Goal: Browse casually: Explore the website without a specific task or goal

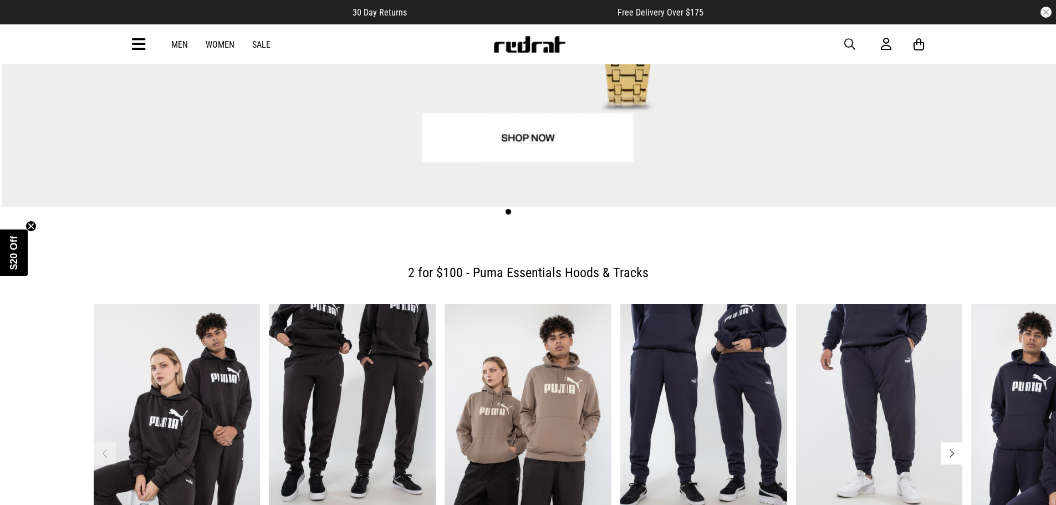
scroll to position [347, 0]
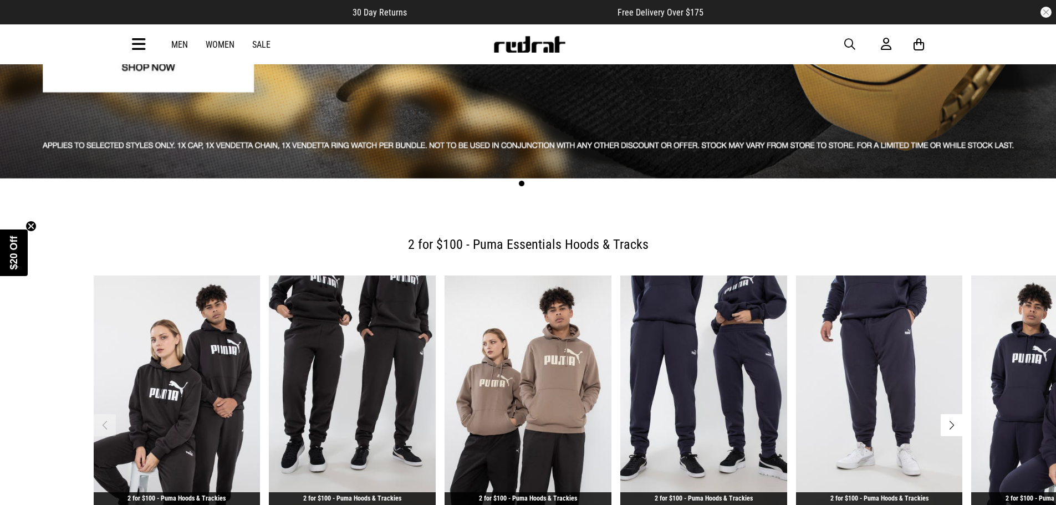
click at [134, 47] on icon at bounding box center [139, 44] width 14 height 18
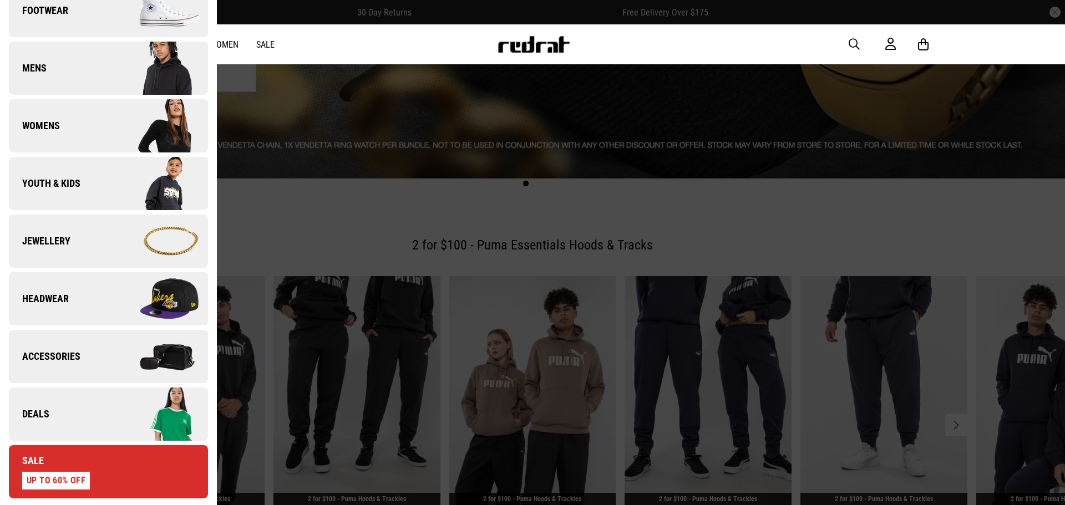
scroll to position [180, 0]
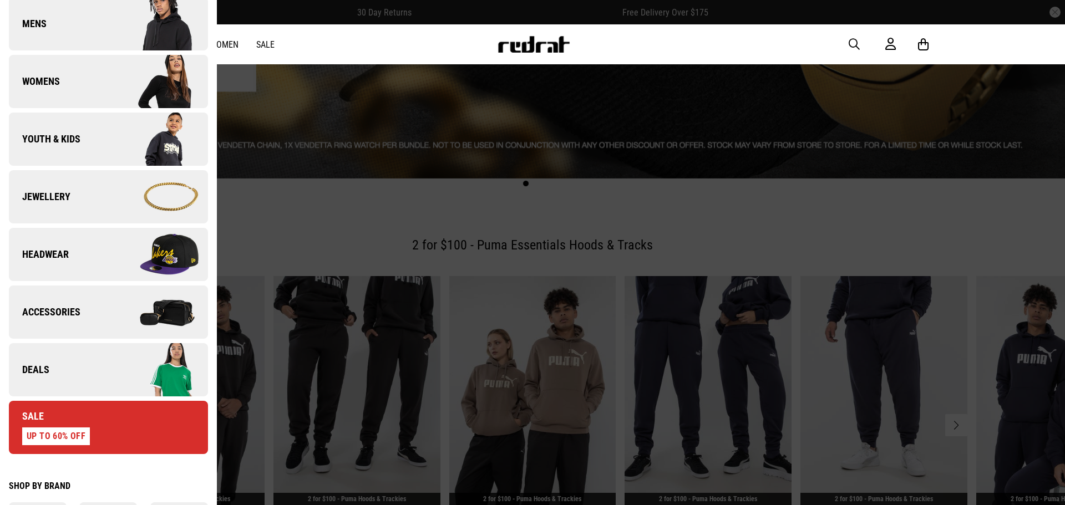
click at [73, 372] on link "Deals" at bounding box center [108, 369] width 199 height 53
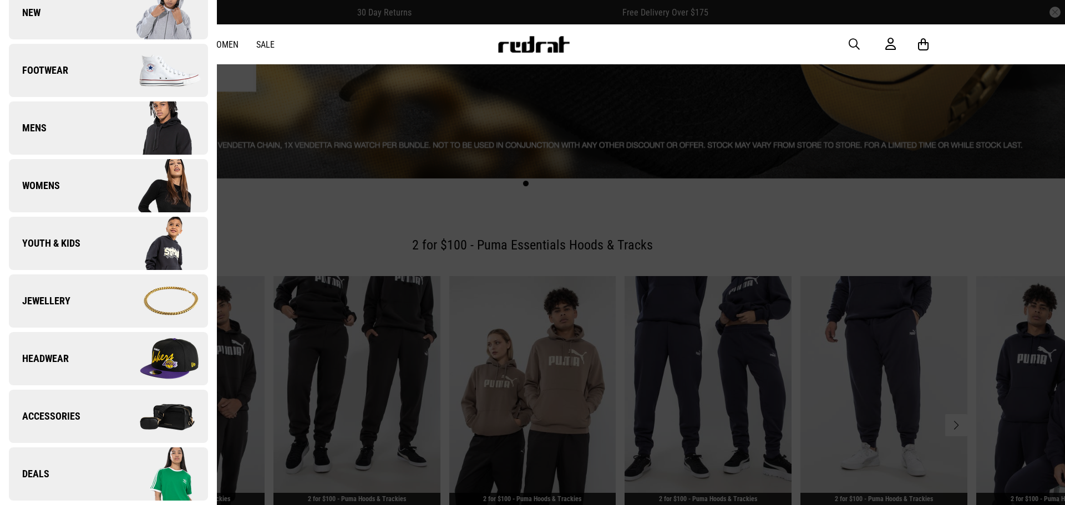
scroll to position [0, 0]
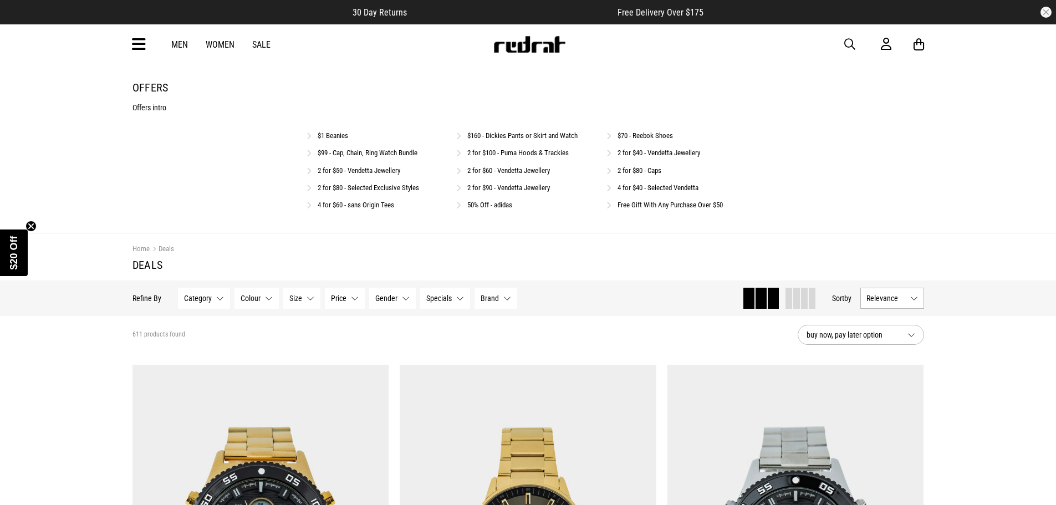
click at [328, 134] on link "$1 Beanies" at bounding box center [333, 135] width 31 height 8
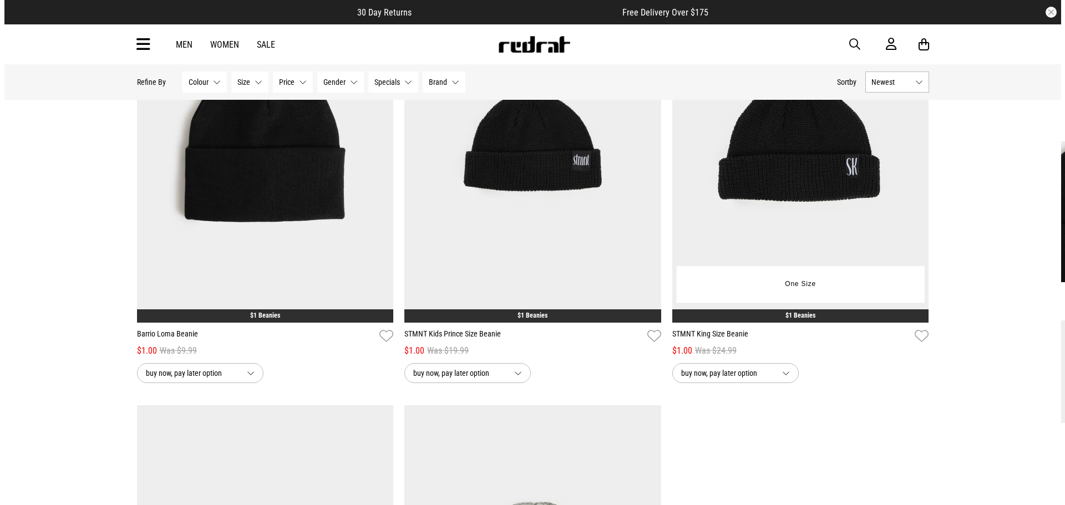
scroll to position [111, 0]
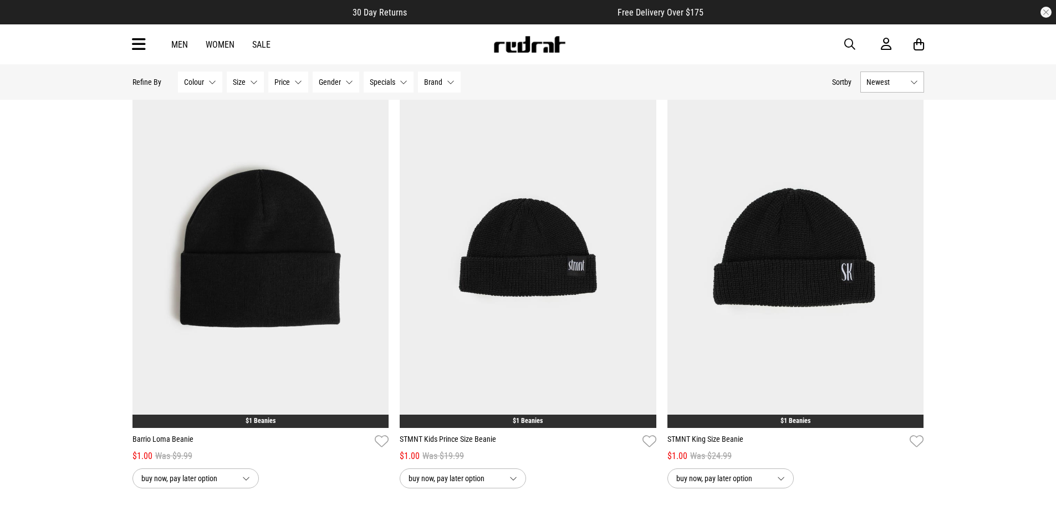
click at [138, 43] on icon at bounding box center [139, 44] width 14 height 18
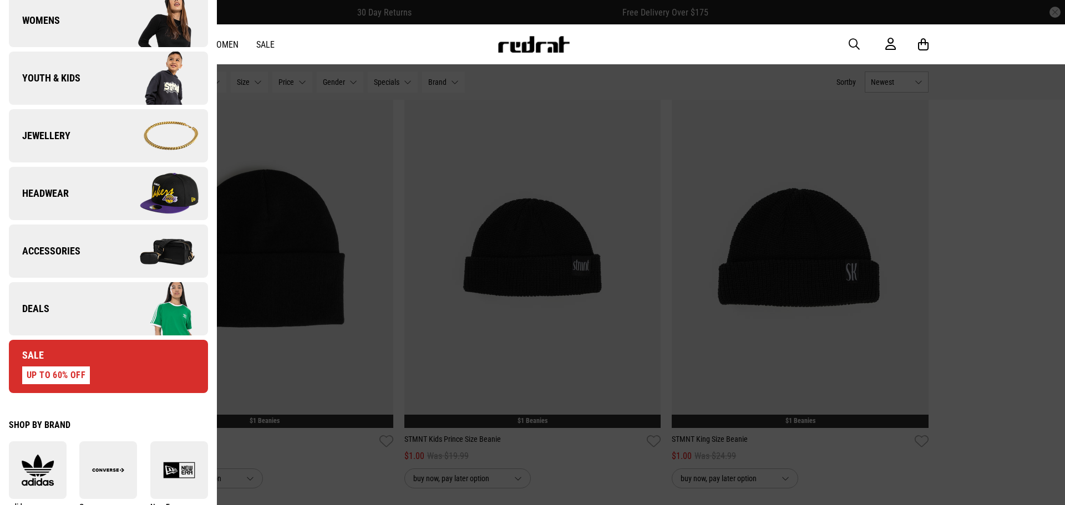
scroll to position [250, 0]
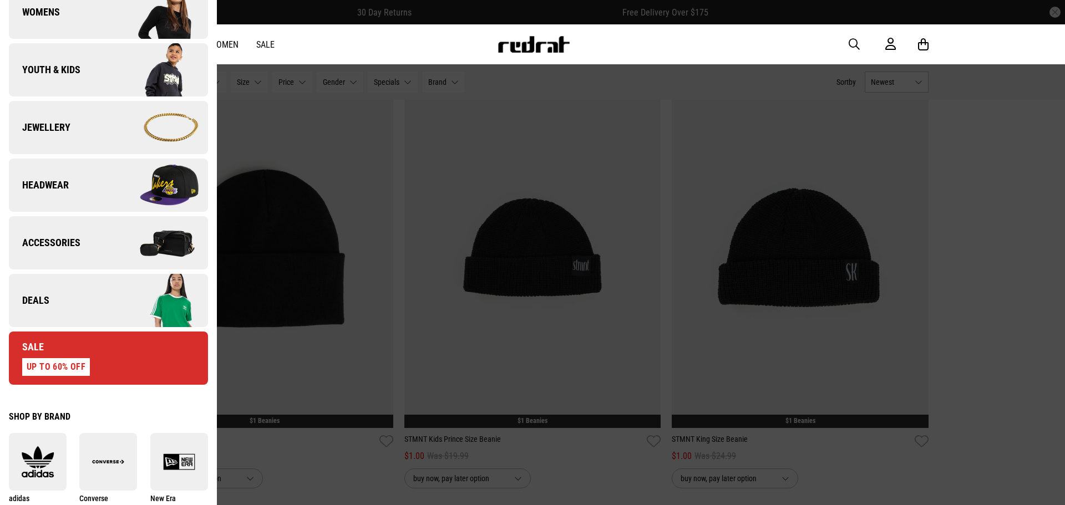
click at [99, 245] on link "Accessories" at bounding box center [108, 242] width 199 height 53
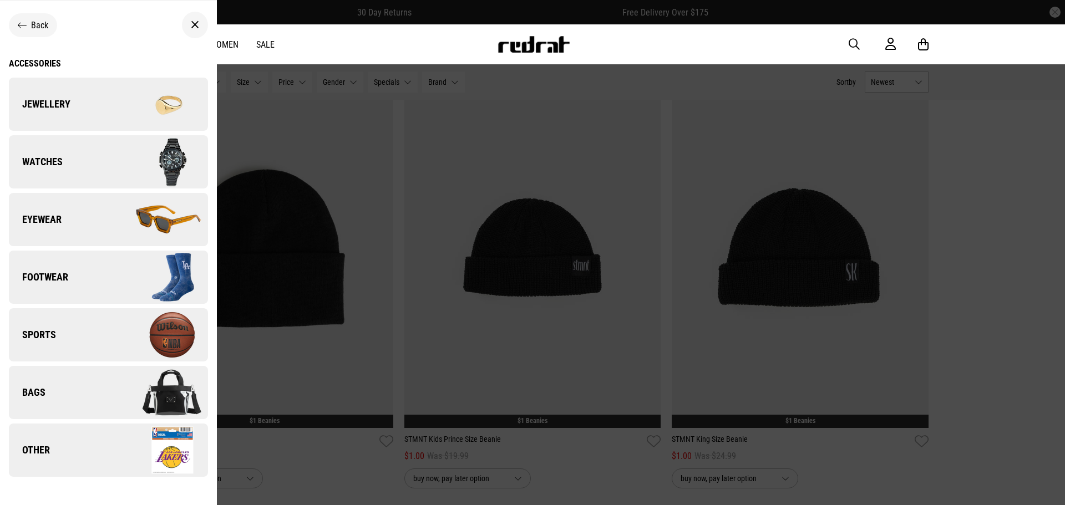
click at [86, 173] on link "Watches" at bounding box center [108, 161] width 199 height 53
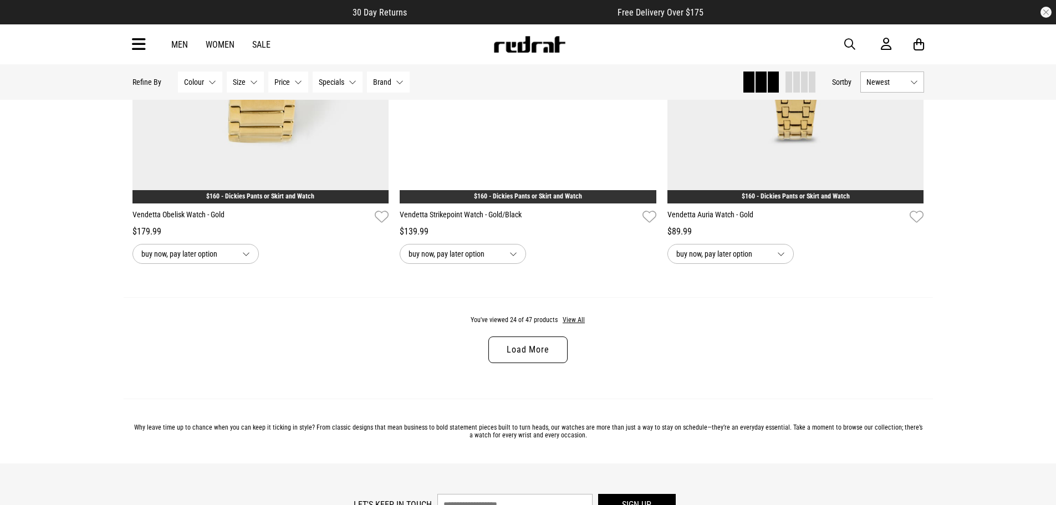
scroll to position [3494, 0]
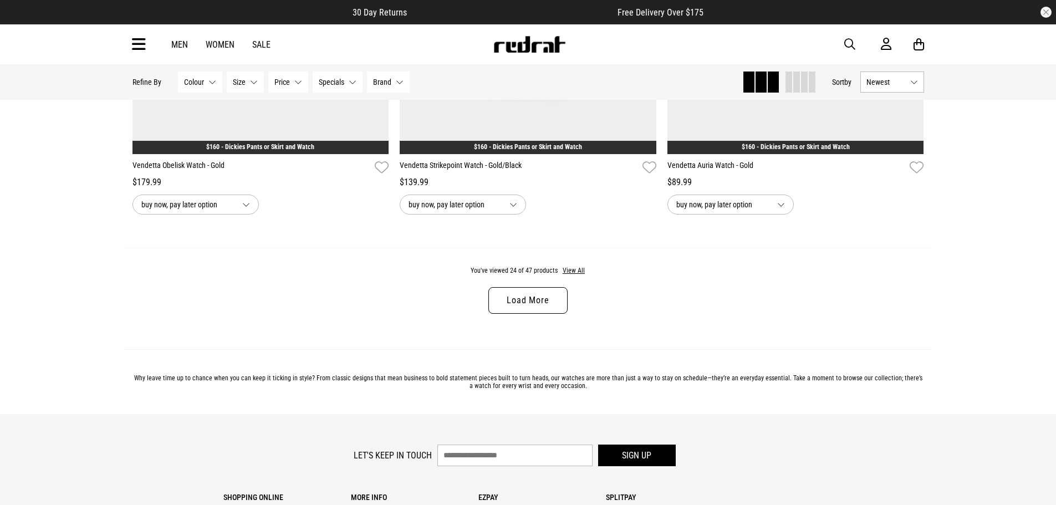
click at [526, 305] on link "Load More" at bounding box center [528, 300] width 79 height 27
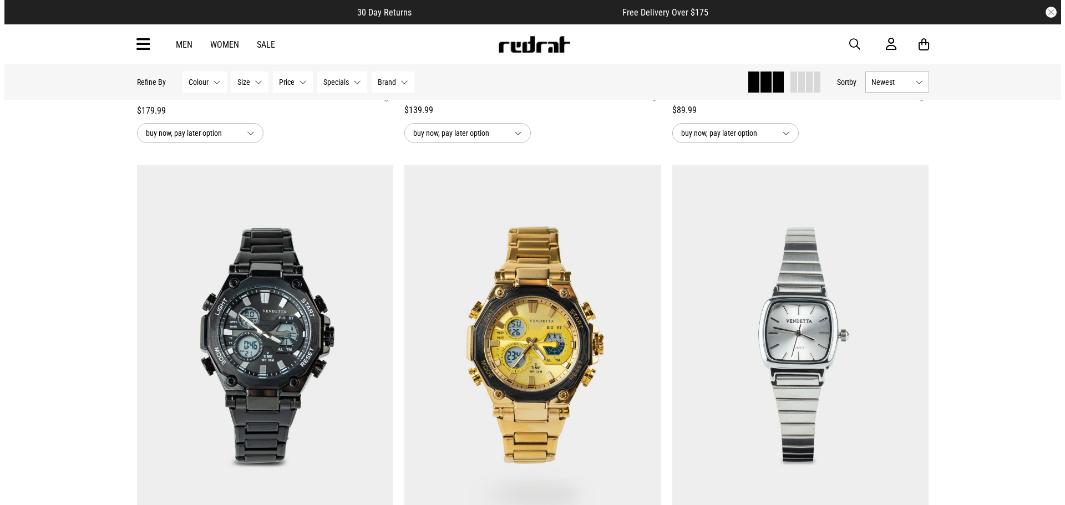
scroll to position [3549, 0]
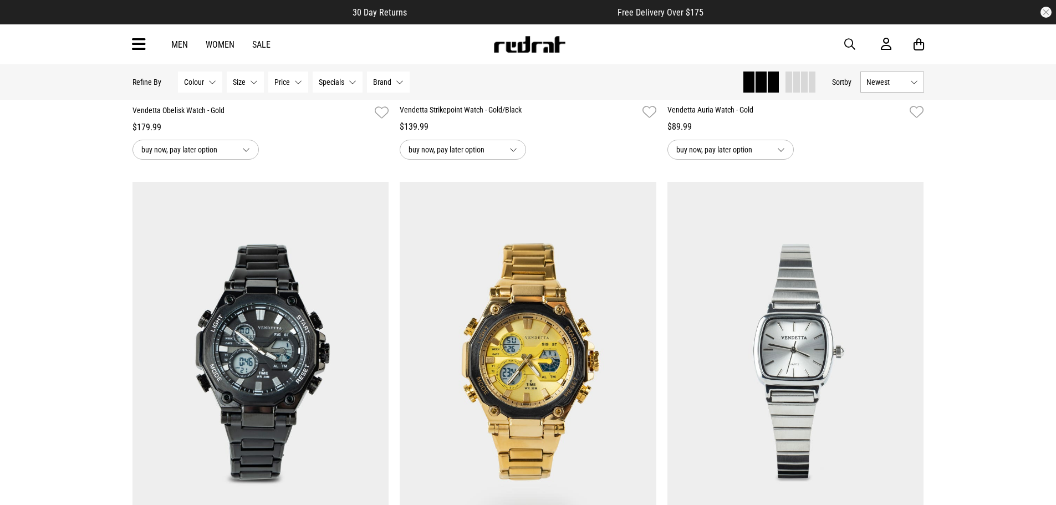
click at [144, 39] on icon at bounding box center [139, 44] width 14 height 18
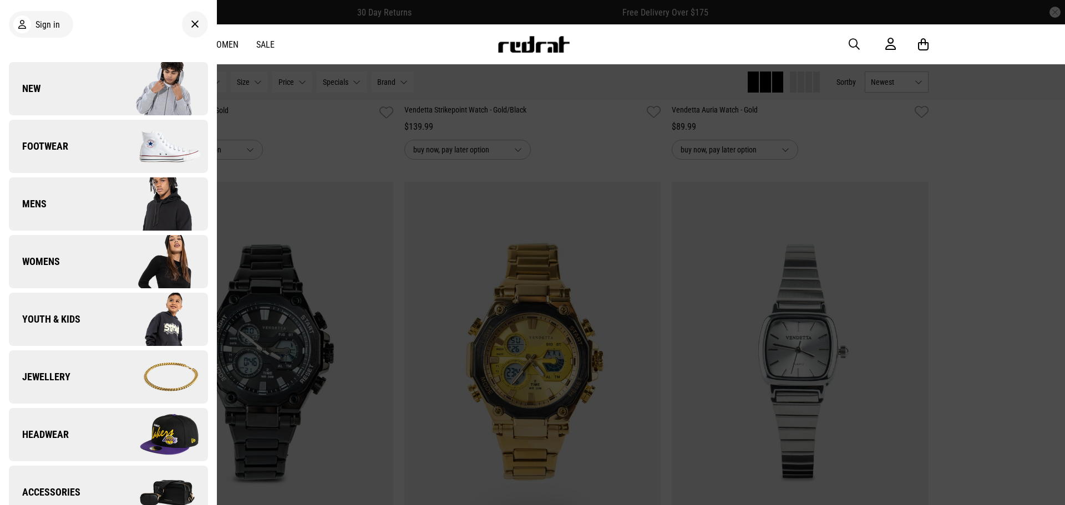
click at [82, 372] on link "Jewellery" at bounding box center [108, 376] width 199 height 53
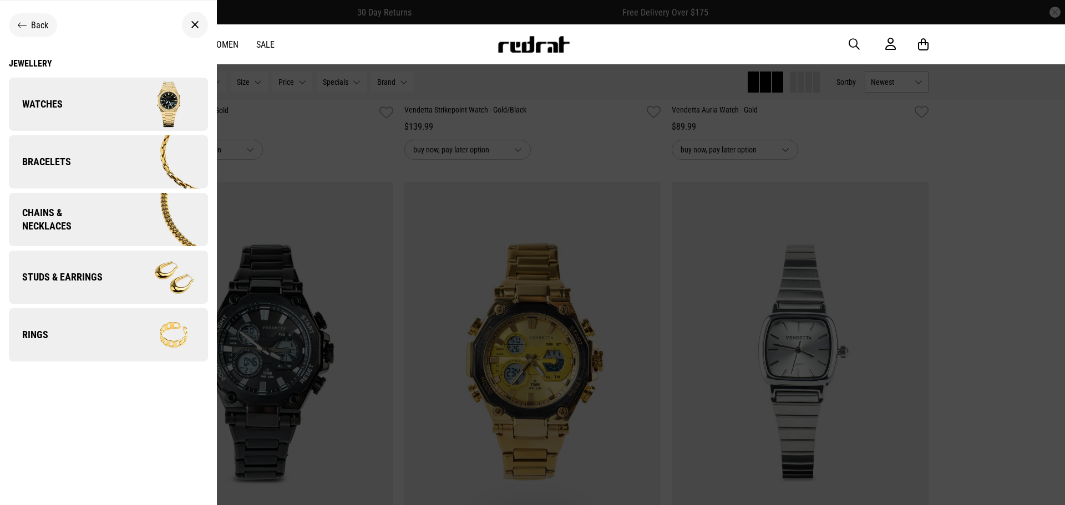
click at [84, 288] on link "Studs & Earrings" at bounding box center [108, 277] width 199 height 53
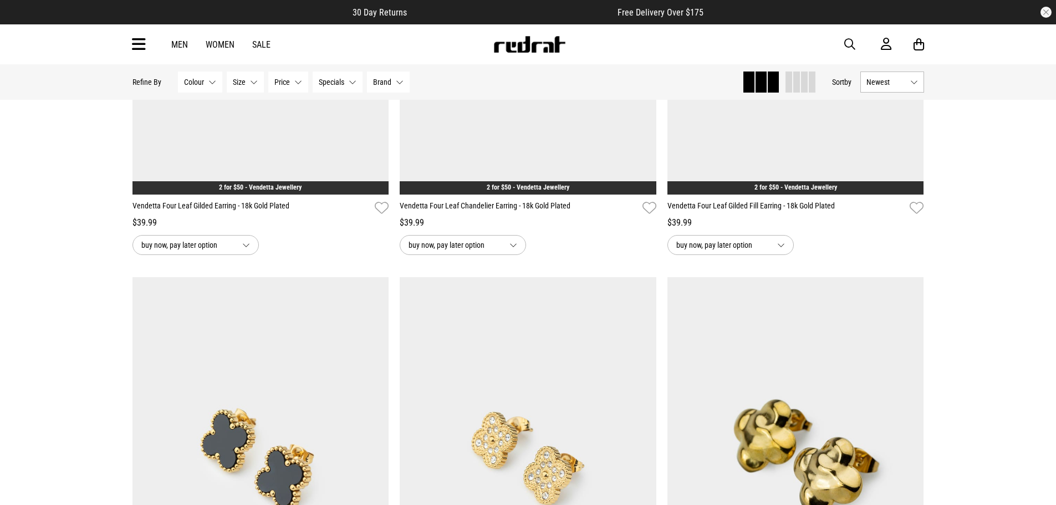
click at [184, 41] on link "Men" at bounding box center [179, 44] width 17 height 11
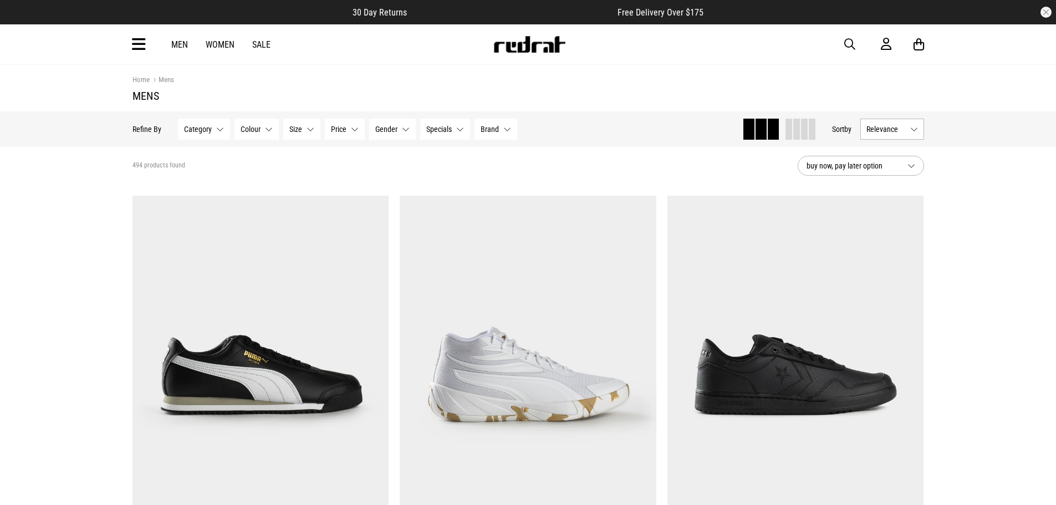
click at [217, 130] on button "Category None selected" at bounding box center [204, 129] width 52 height 21
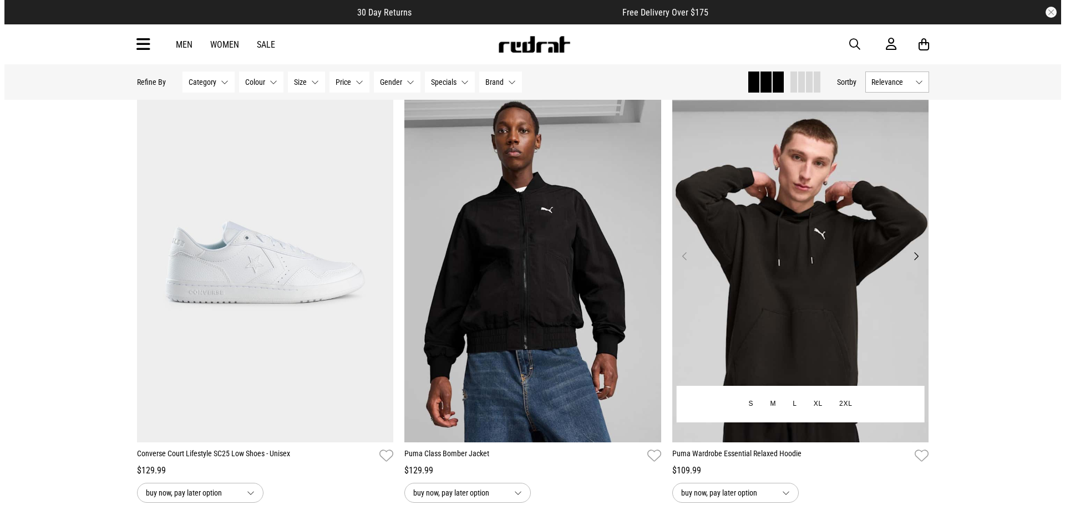
scroll to position [901, 0]
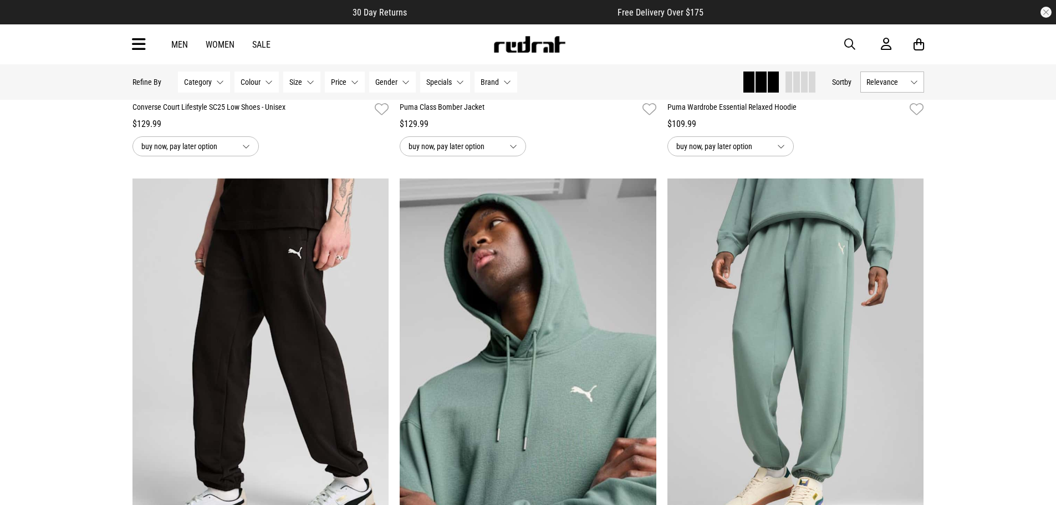
click at [140, 44] on icon at bounding box center [139, 44] width 14 height 18
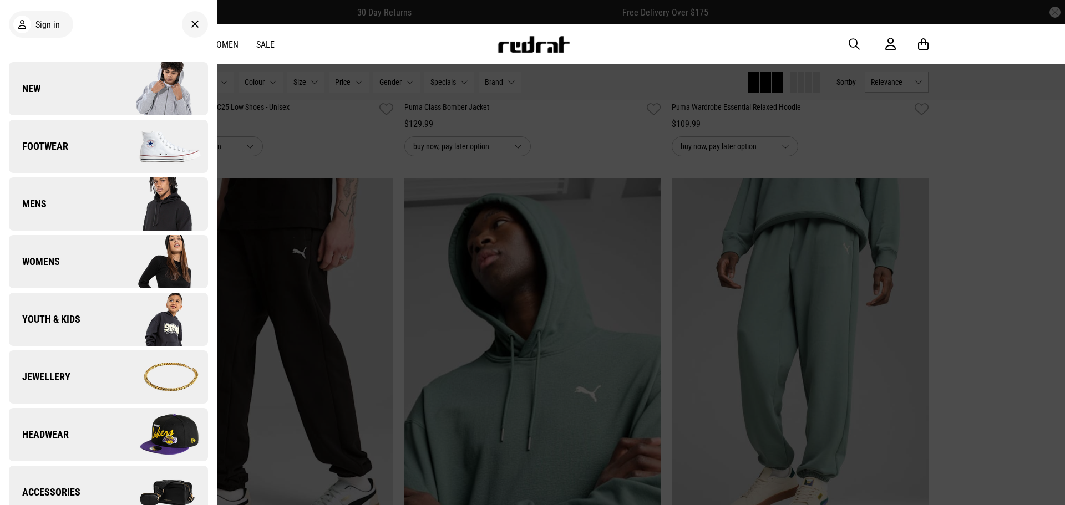
click at [132, 378] on img at bounding box center [157, 376] width 99 height 55
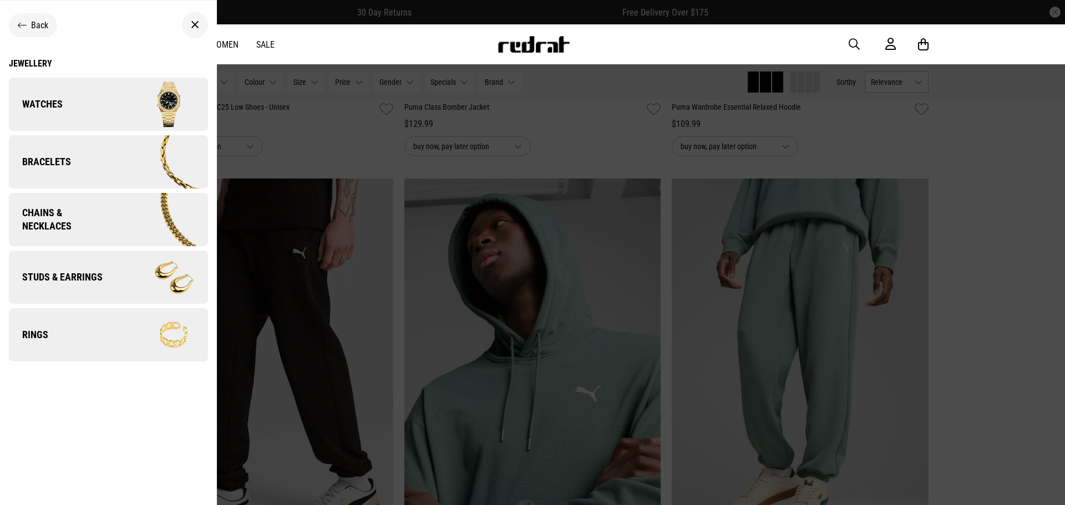
click at [100, 279] on span "Studs & Earrings" at bounding box center [56, 277] width 94 height 13
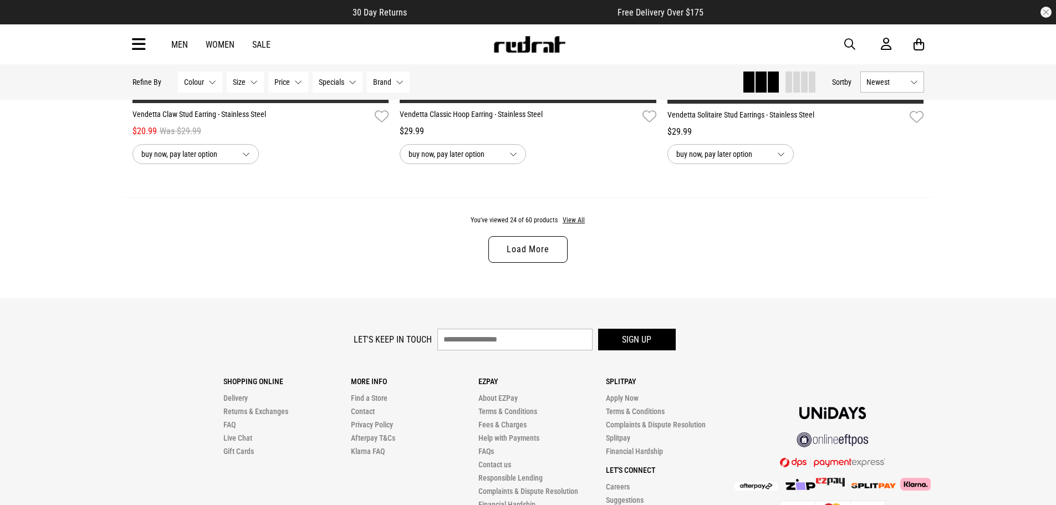
scroll to position [3549, 0]
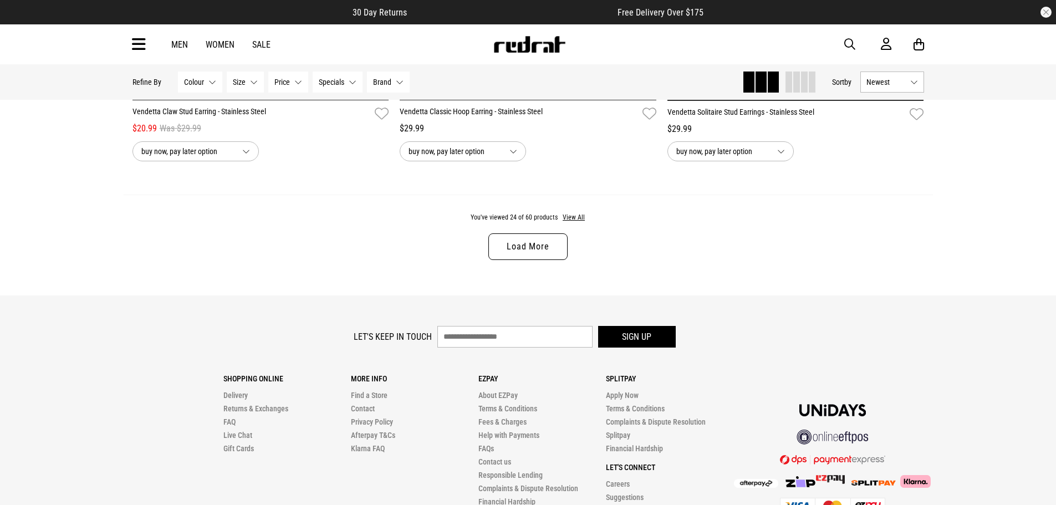
click at [540, 252] on link "Load More" at bounding box center [528, 246] width 79 height 27
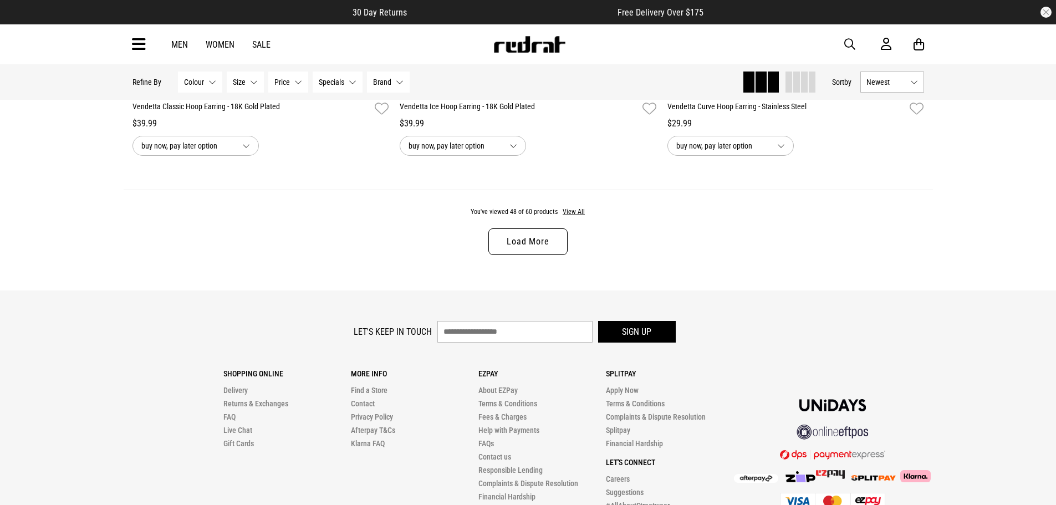
scroll to position [7192, 0]
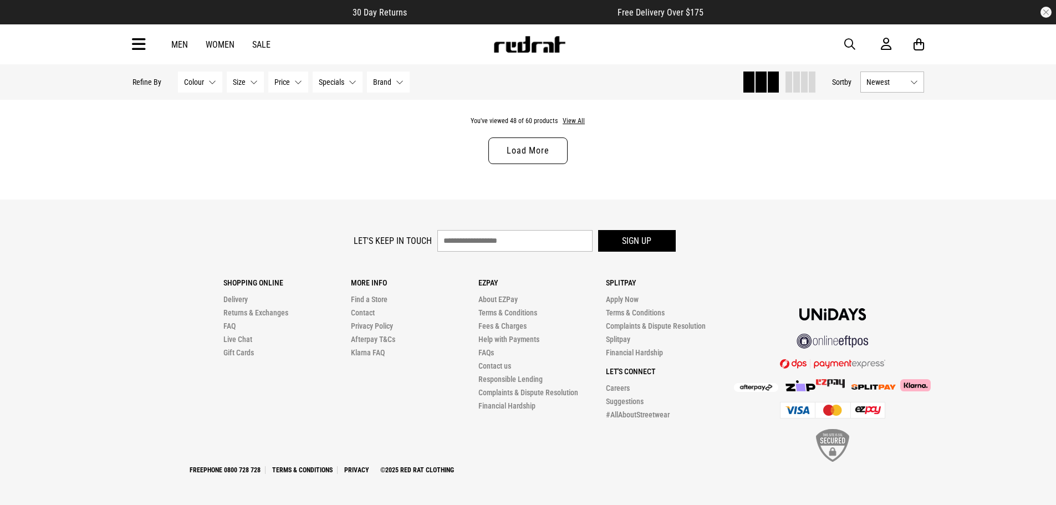
click at [516, 150] on link "Load More" at bounding box center [528, 151] width 79 height 27
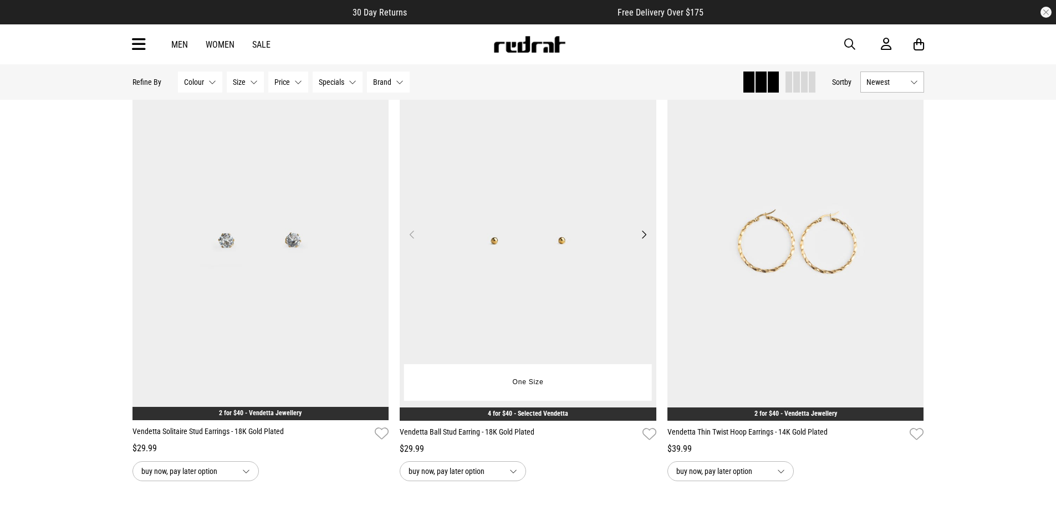
scroll to position [8536, 0]
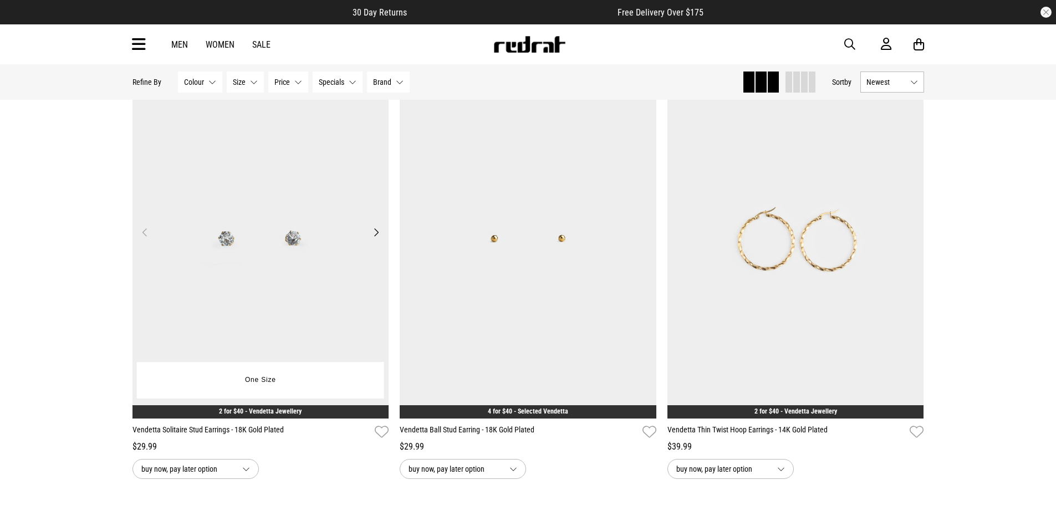
click at [265, 286] on img at bounding box center [261, 238] width 257 height 359
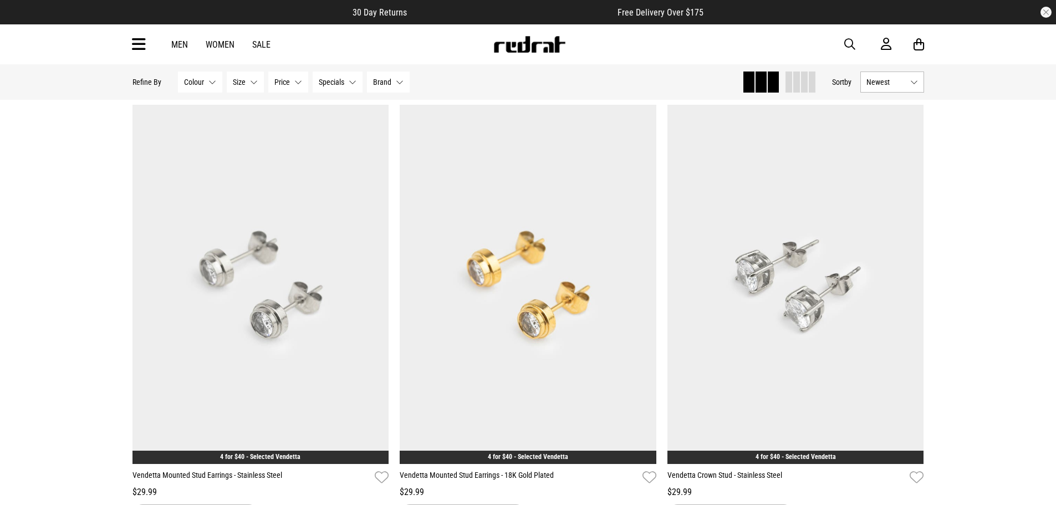
scroll to position [148, 0]
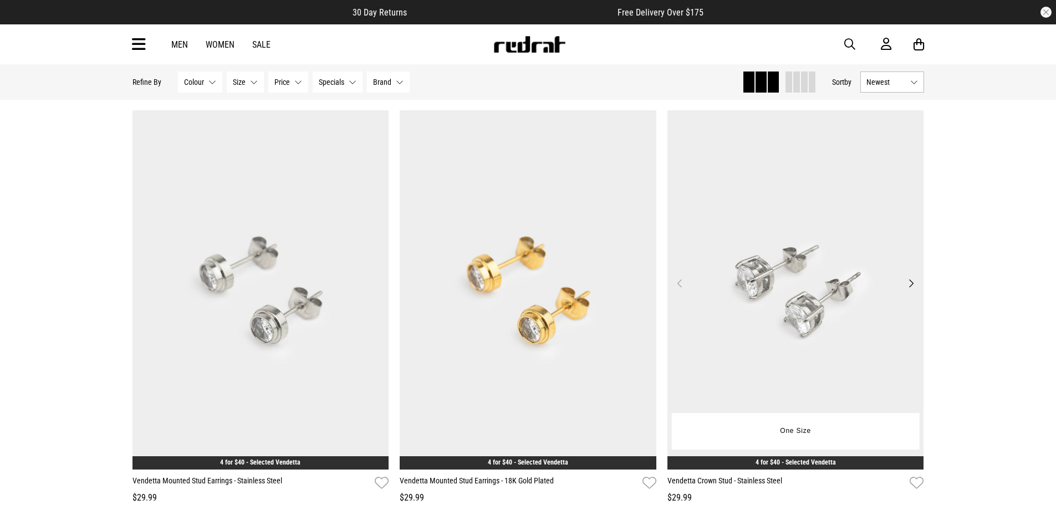
click at [756, 333] on img at bounding box center [796, 289] width 257 height 359
